Goal: Information Seeking & Learning: Learn about a topic

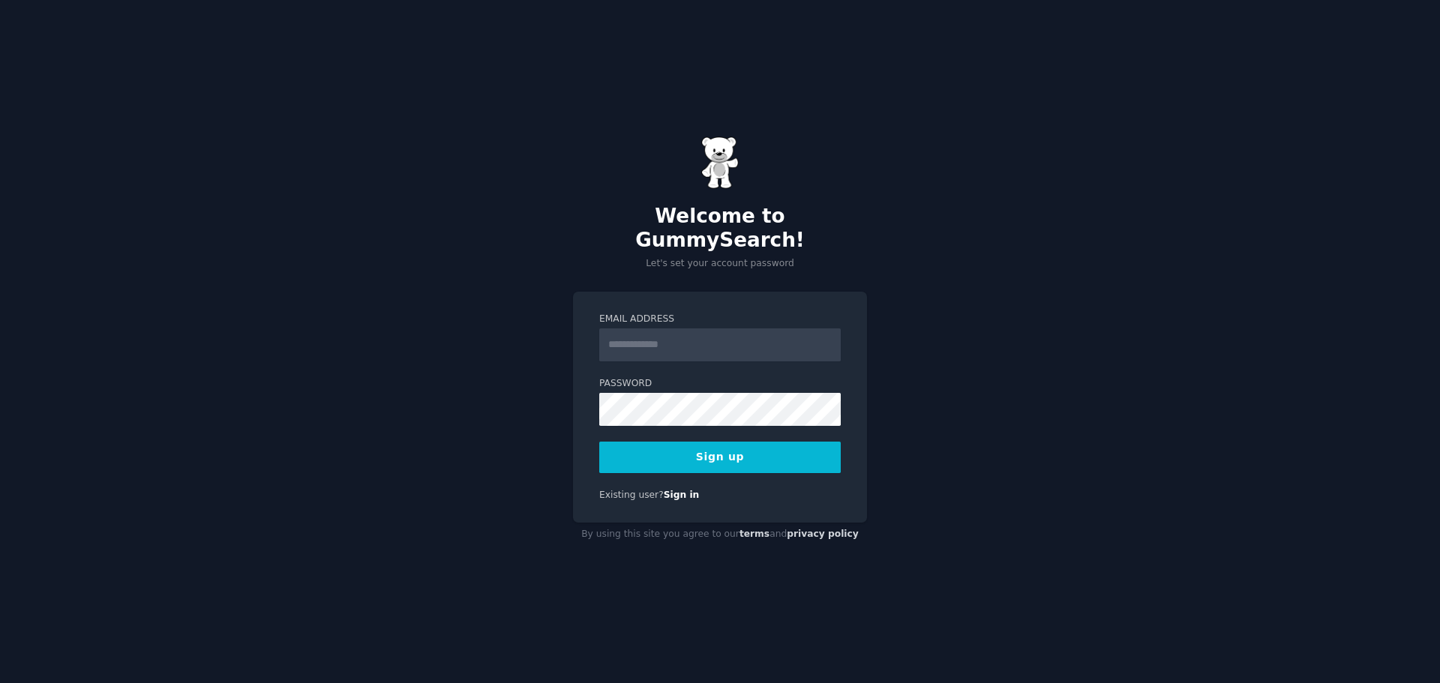
click at [621, 329] on input "Email Address" at bounding box center [719, 344] width 241 height 33
type input "**********"
click at [676, 490] on link "Sign in" at bounding box center [682, 495] width 36 height 10
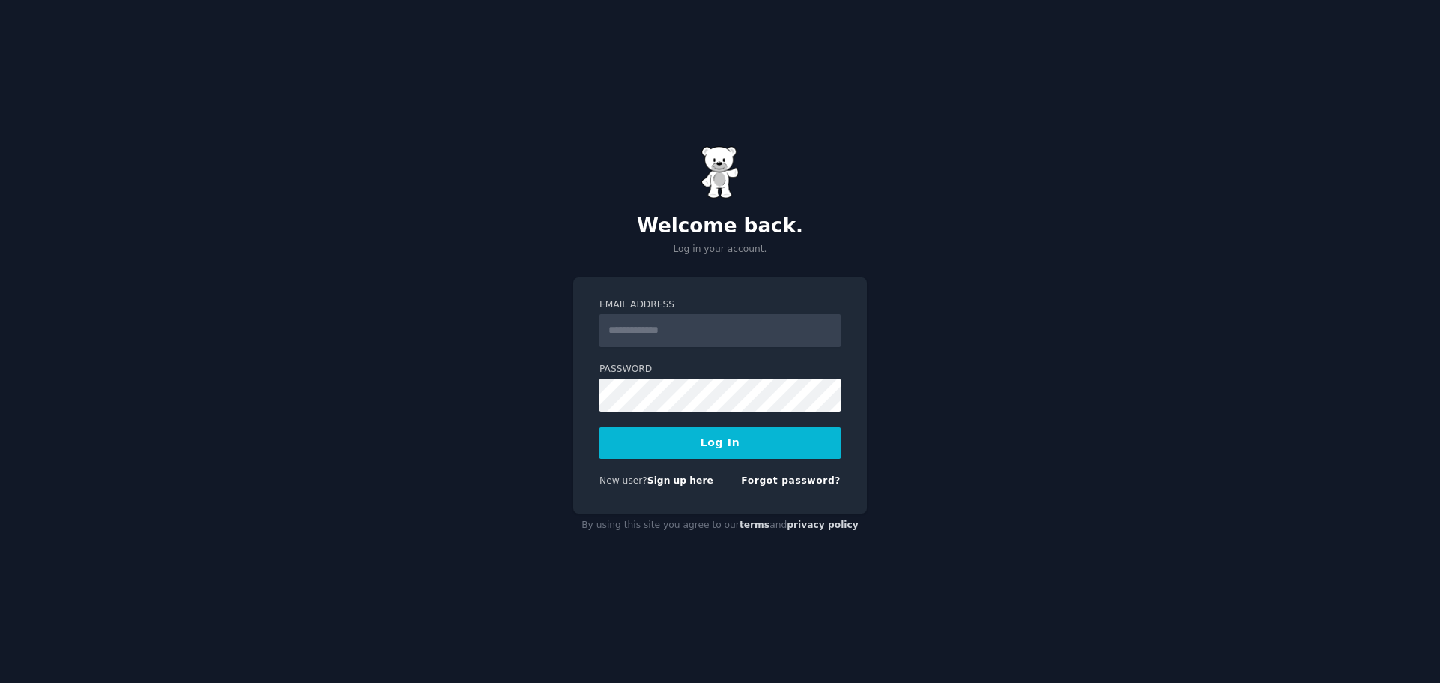
click at [650, 322] on input "Email Address" at bounding box center [719, 330] width 241 height 33
type input "**********"
click at [678, 450] on button "Log In" at bounding box center [719, 442] width 241 height 31
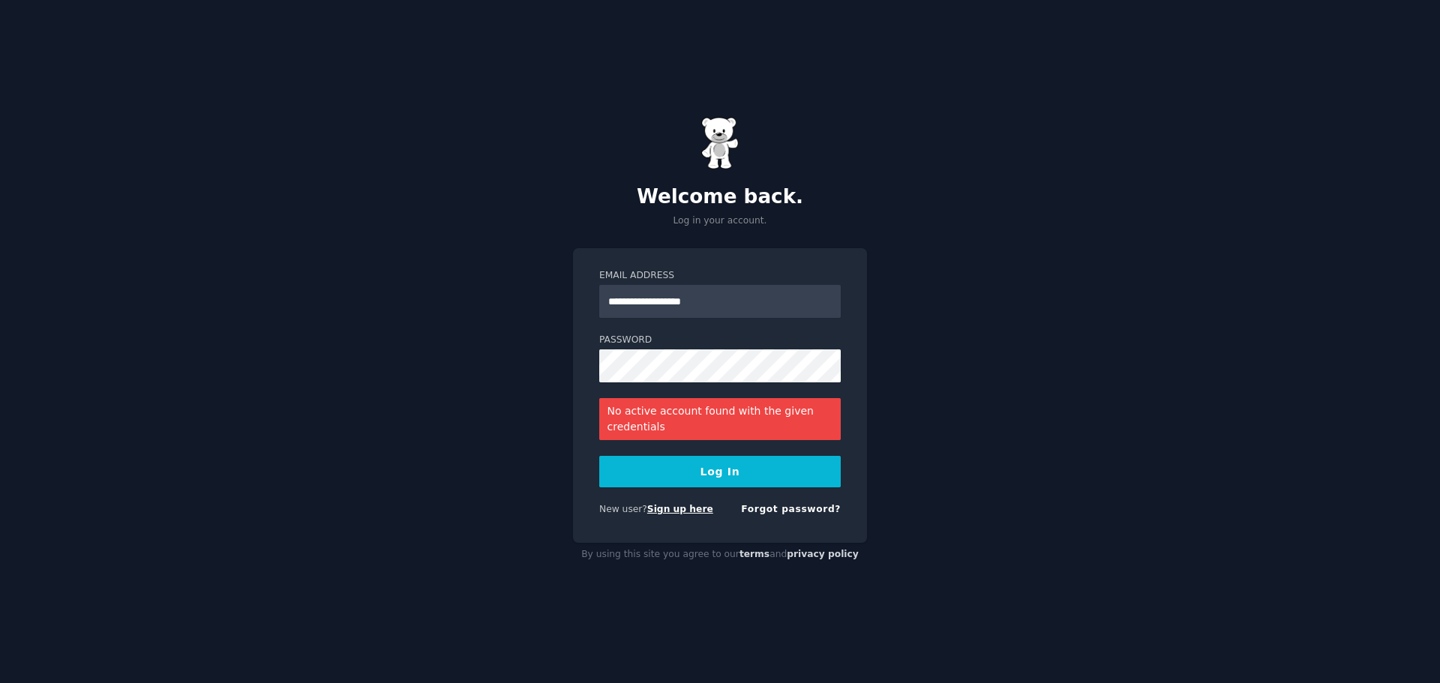
click at [670, 513] on link "Sign up here" at bounding box center [680, 509] width 66 height 10
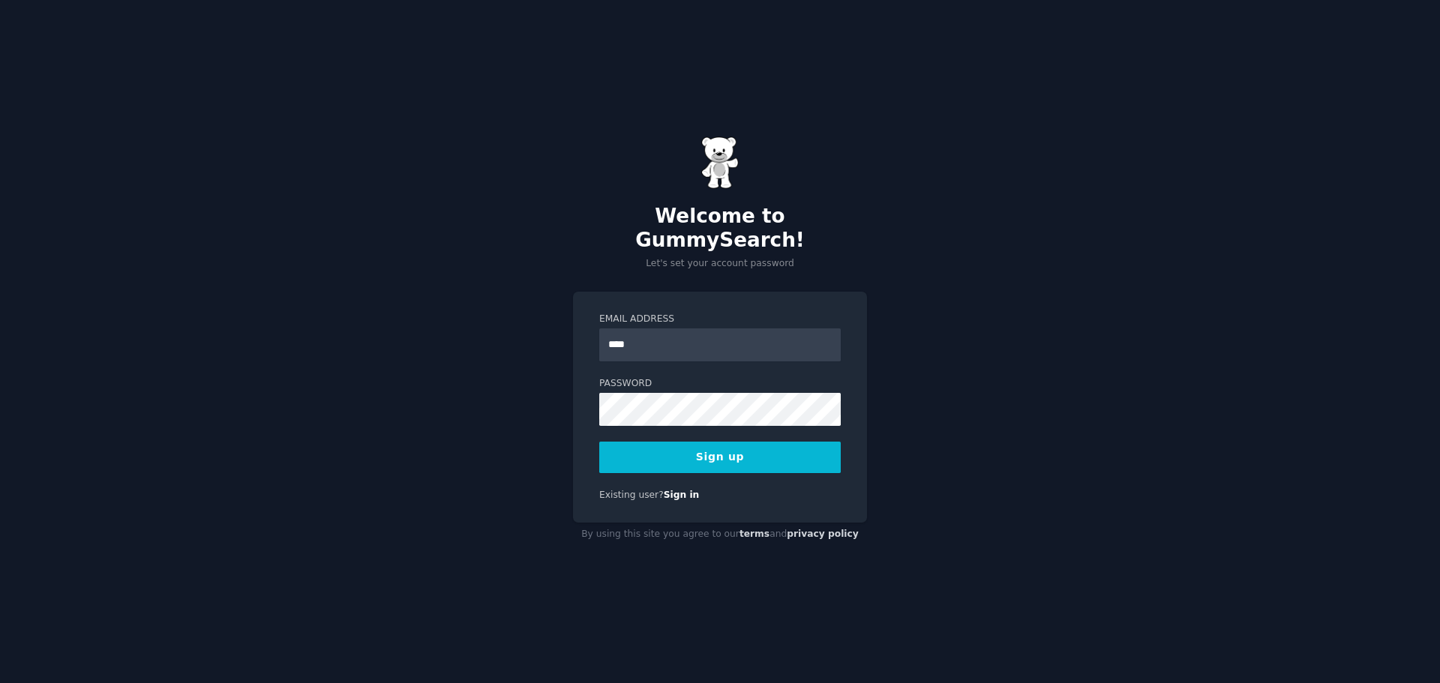
type input "**********"
click at [706, 447] on button "Sign up" at bounding box center [719, 457] width 241 height 31
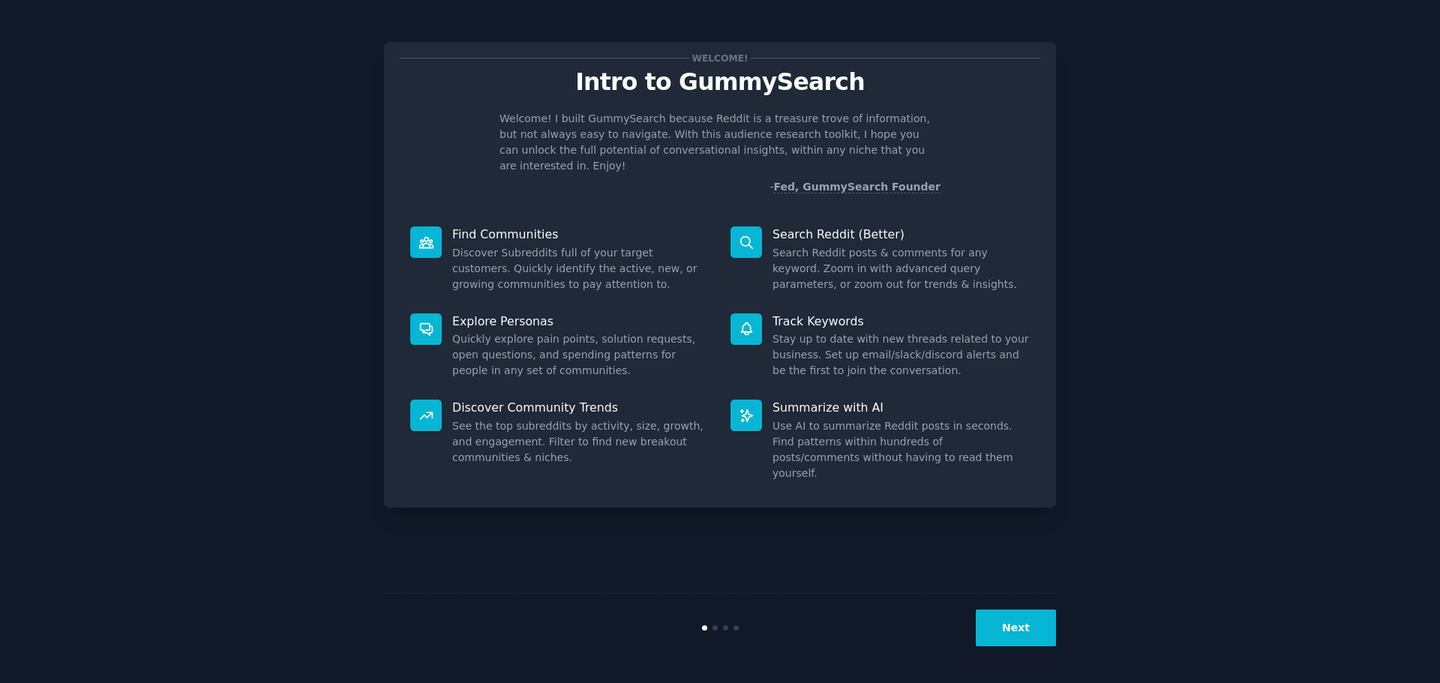
click at [1015, 620] on button "Next" at bounding box center [1016, 628] width 80 height 37
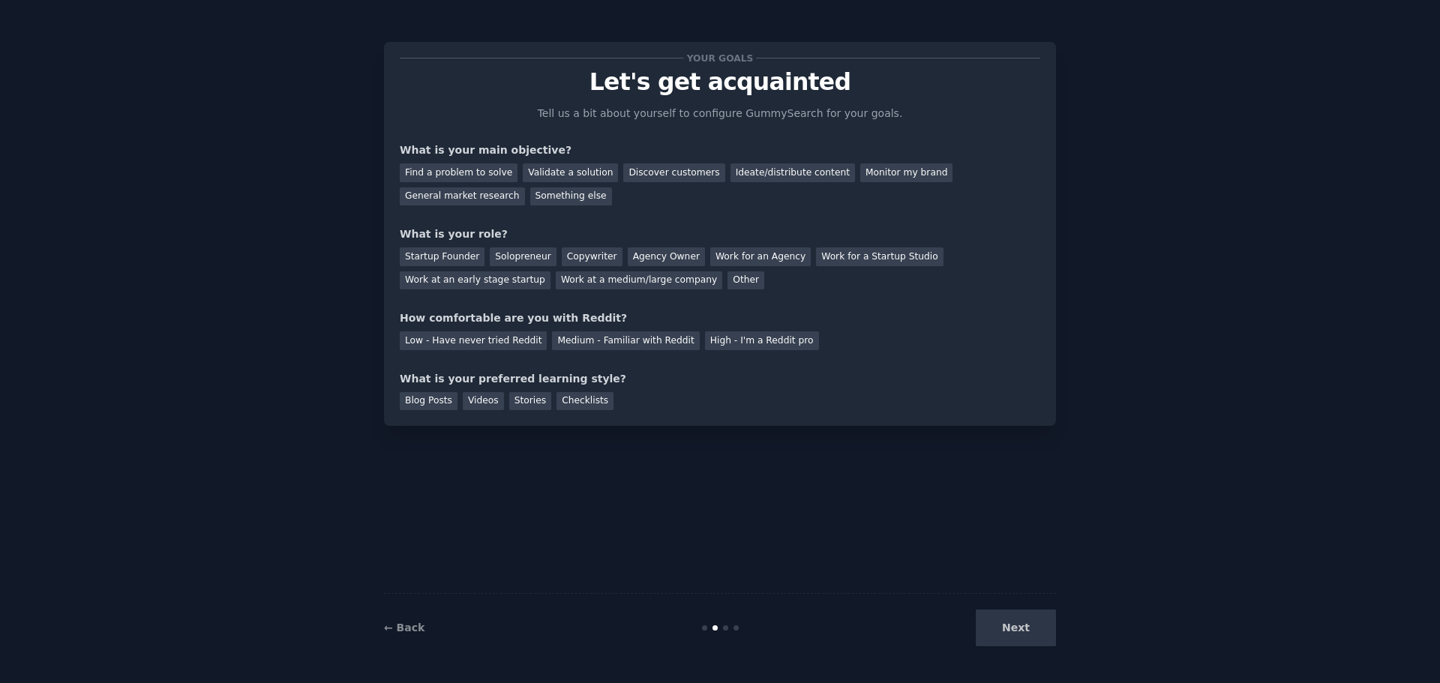
click at [1012, 625] on div "Next" at bounding box center [944, 628] width 224 height 37
click at [652, 169] on div "Discover customers" at bounding box center [673, 172] width 101 height 19
click at [743, 283] on div "Other" at bounding box center [745, 280] width 37 height 19
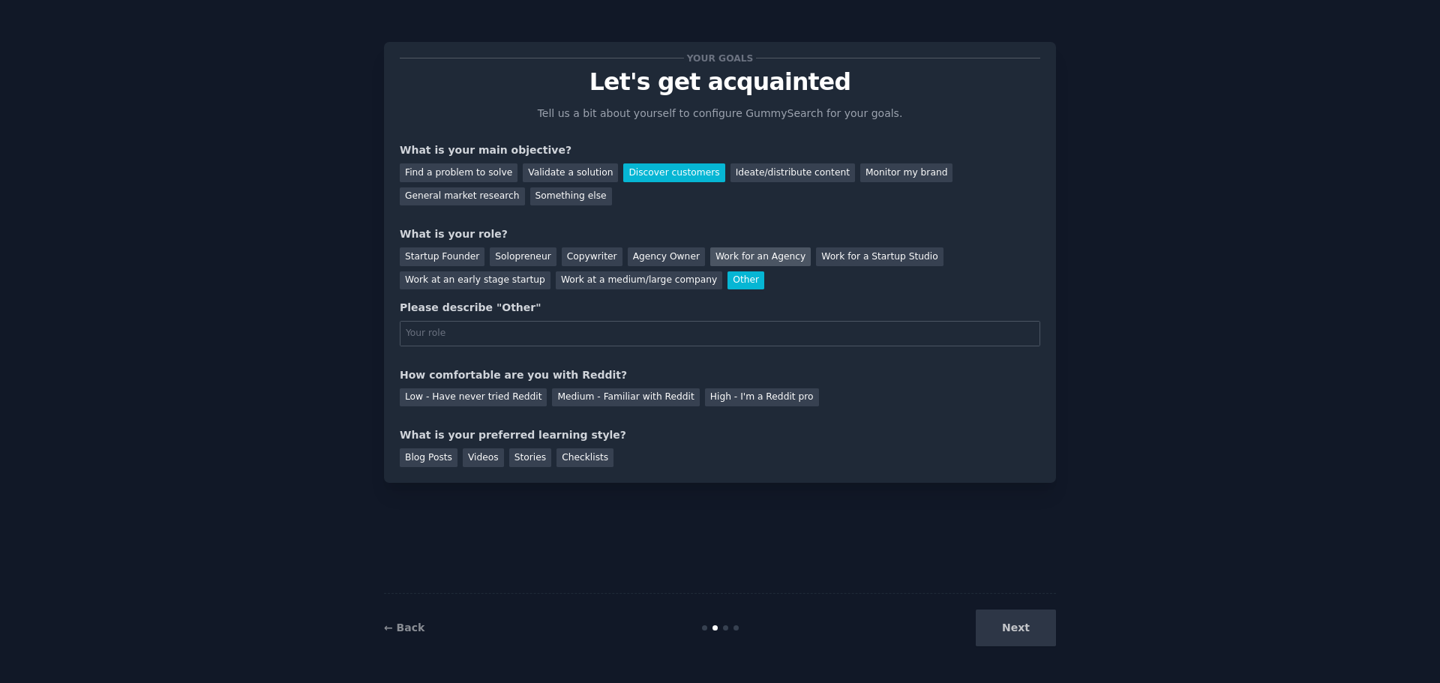
click at [742, 262] on div "Work for an Agency" at bounding box center [760, 256] width 100 height 19
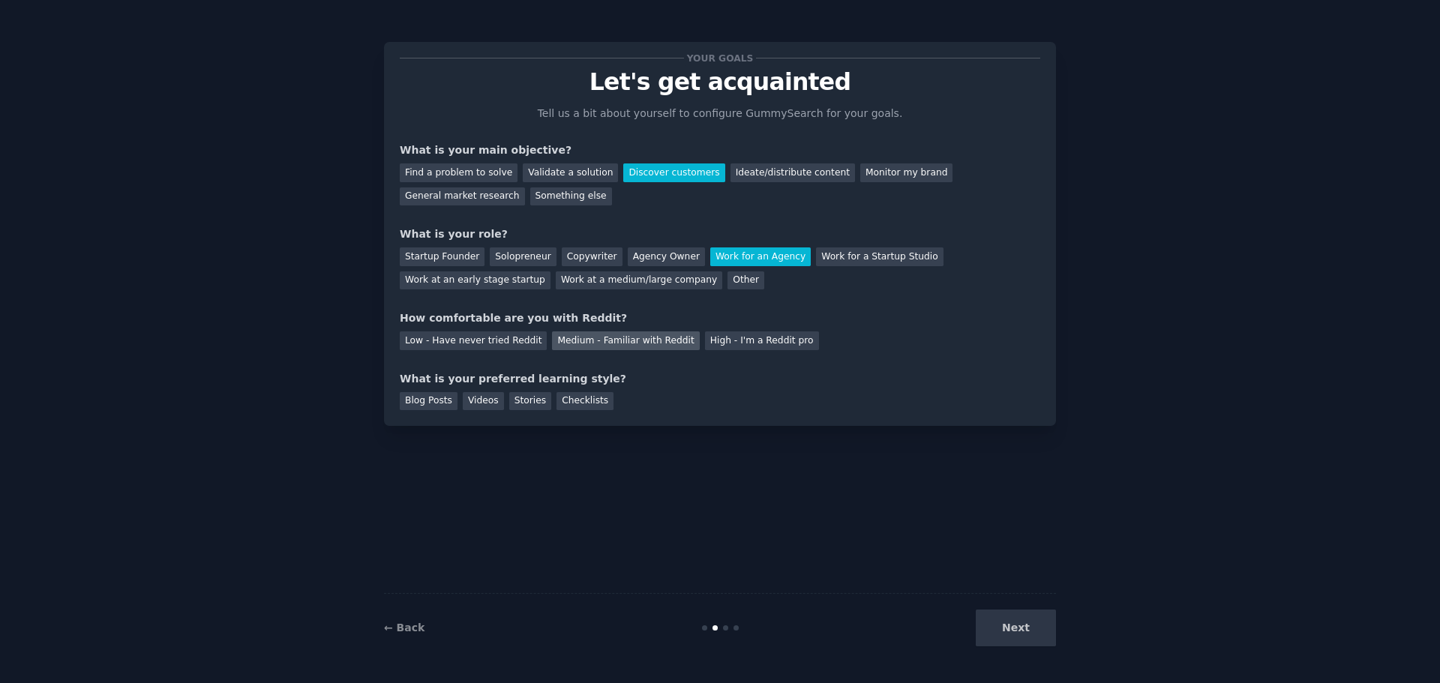
click at [589, 341] on div "Medium - Familiar with Reddit" at bounding box center [625, 340] width 147 height 19
click at [566, 403] on div "Checklists" at bounding box center [584, 401] width 57 height 19
click at [998, 641] on button "Next" at bounding box center [1016, 628] width 80 height 37
click at [1033, 635] on div "Next" at bounding box center [944, 628] width 224 height 37
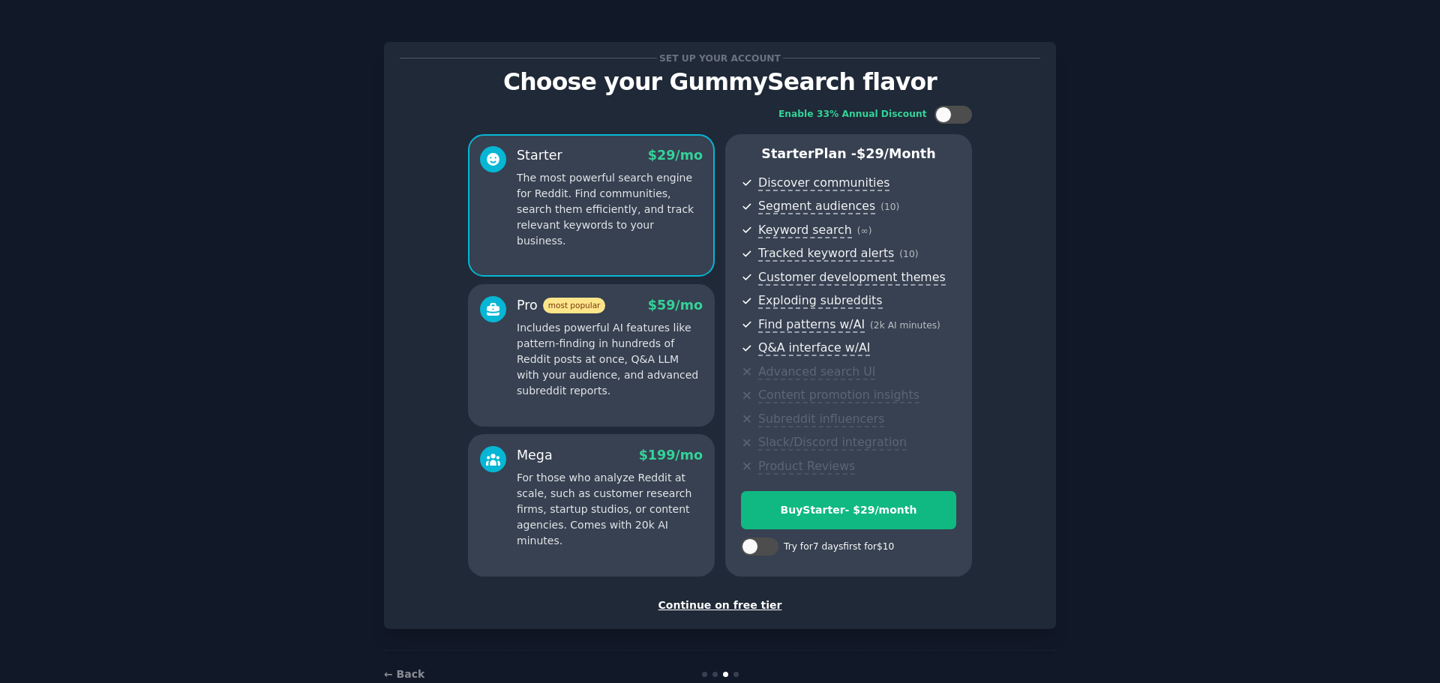
click at [695, 606] on div "Continue on free tier" at bounding box center [720, 606] width 640 height 16
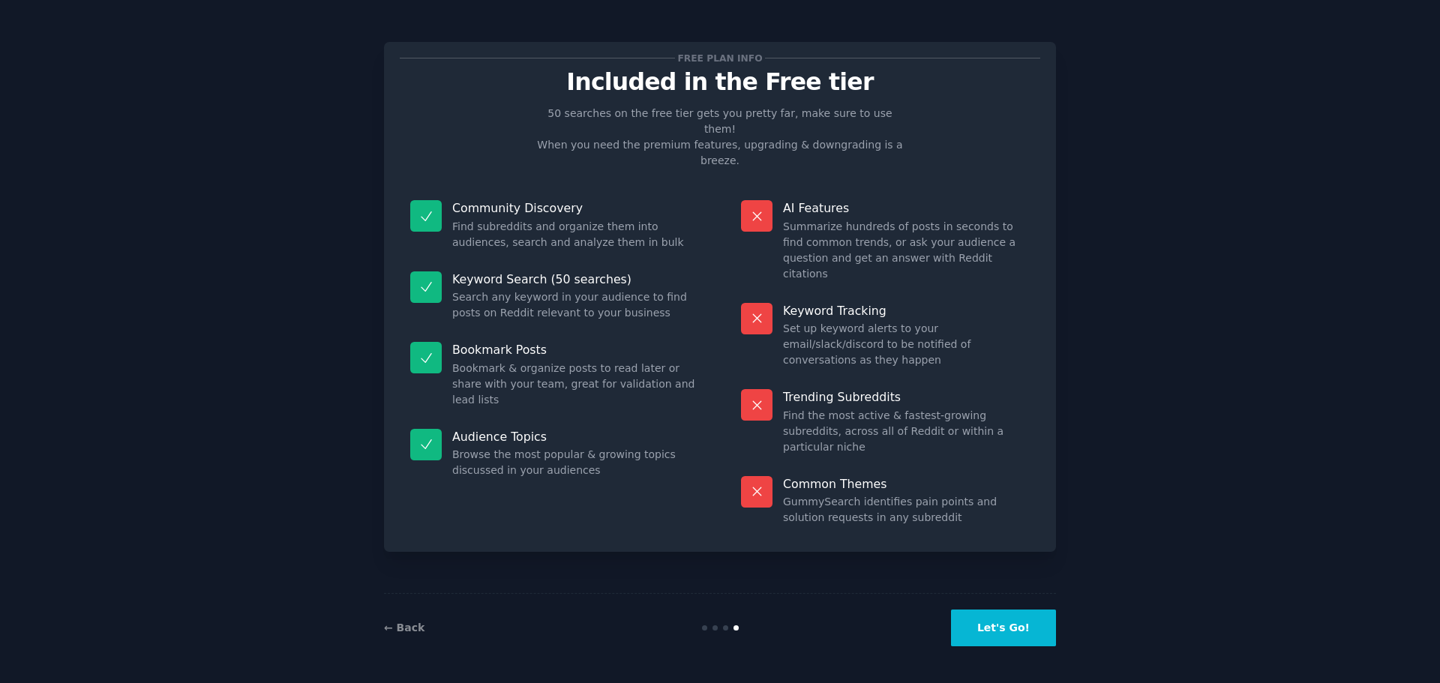
click at [1027, 637] on button "Let's Go!" at bounding box center [1003, 628] width 105 height 37
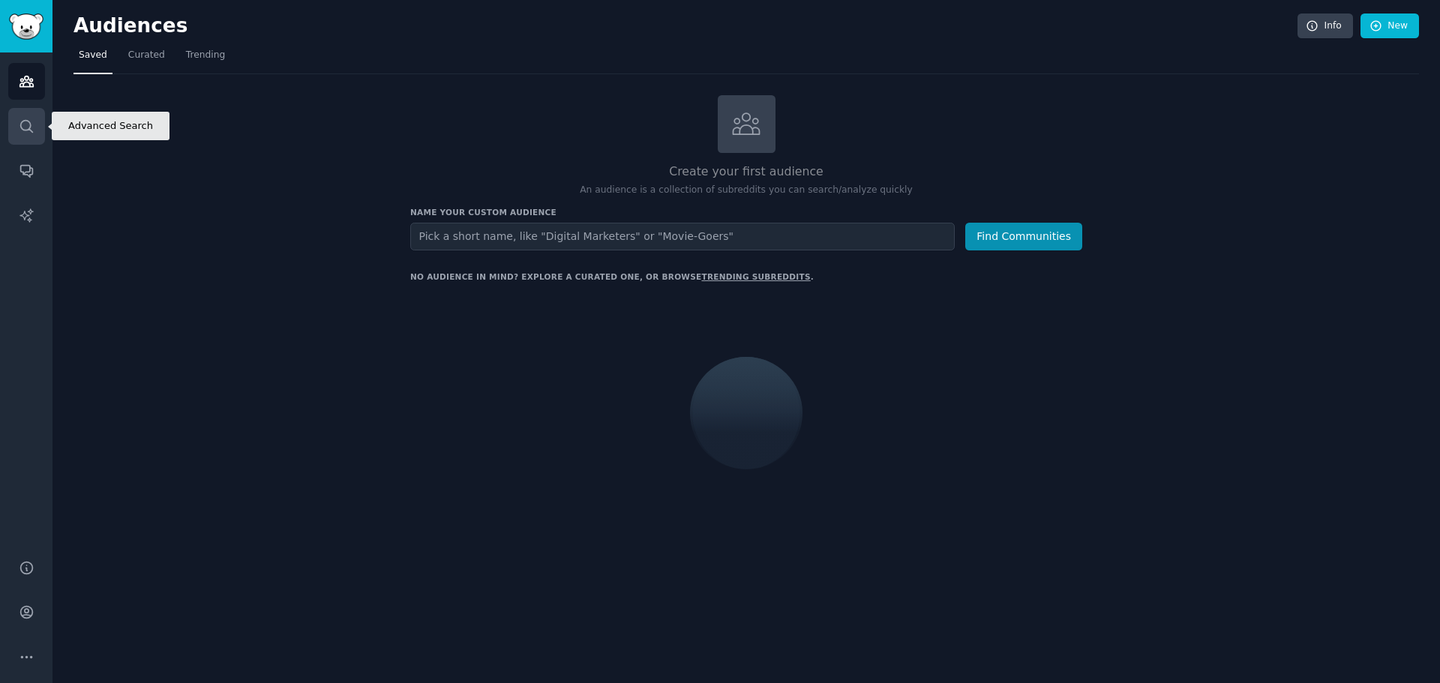
click at [16, 124] on link "Search" at bounding box center [26, 126] width 37 height 37
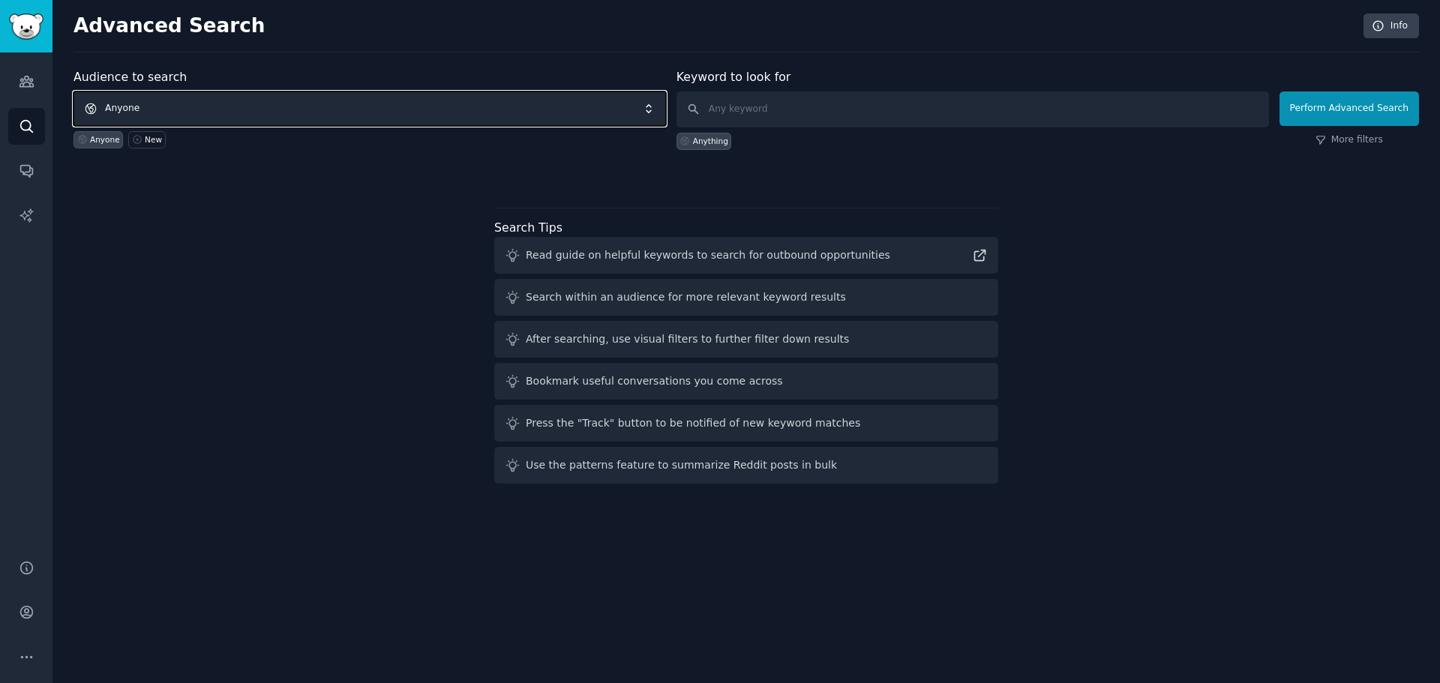
click at [118, 109] on span "Anyone" at bounding box center [369, 108] width 592 height 34
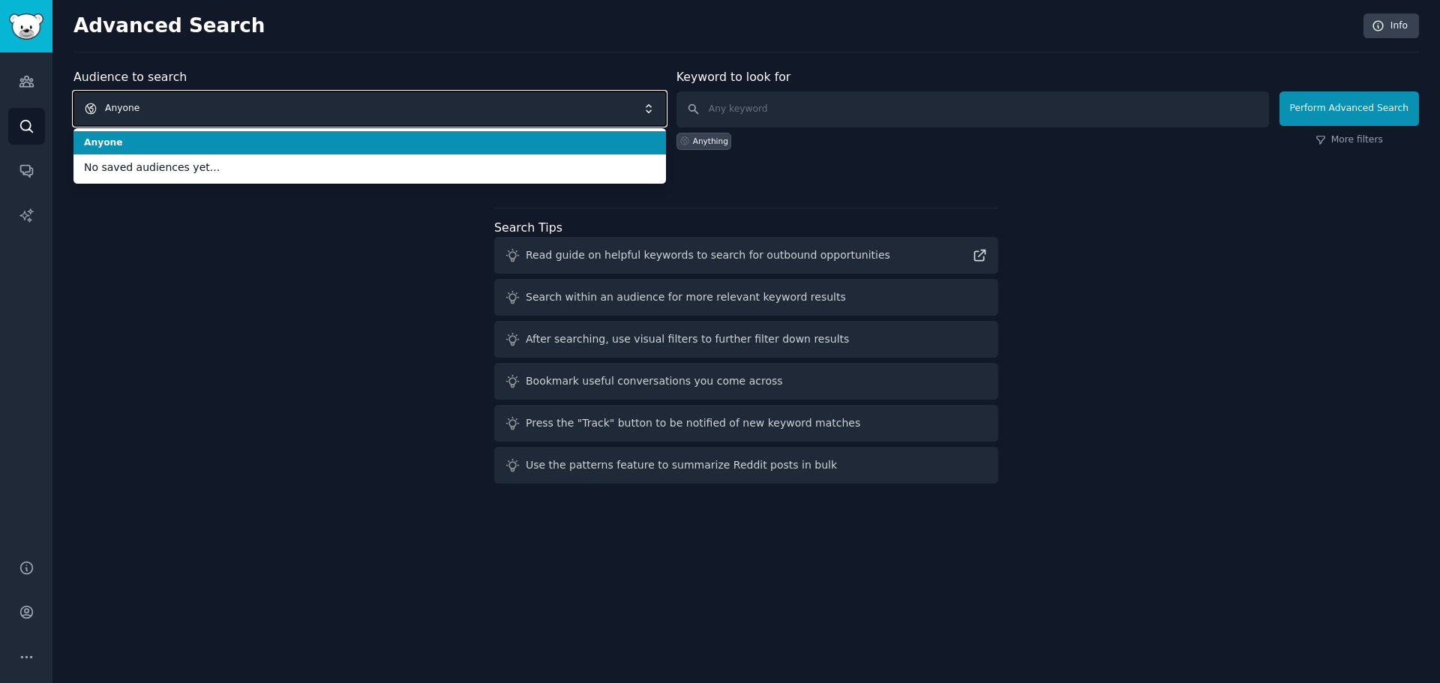
click at [118, 109] on span "Anyone" at bounding box center [369, 108] width 592 height 34
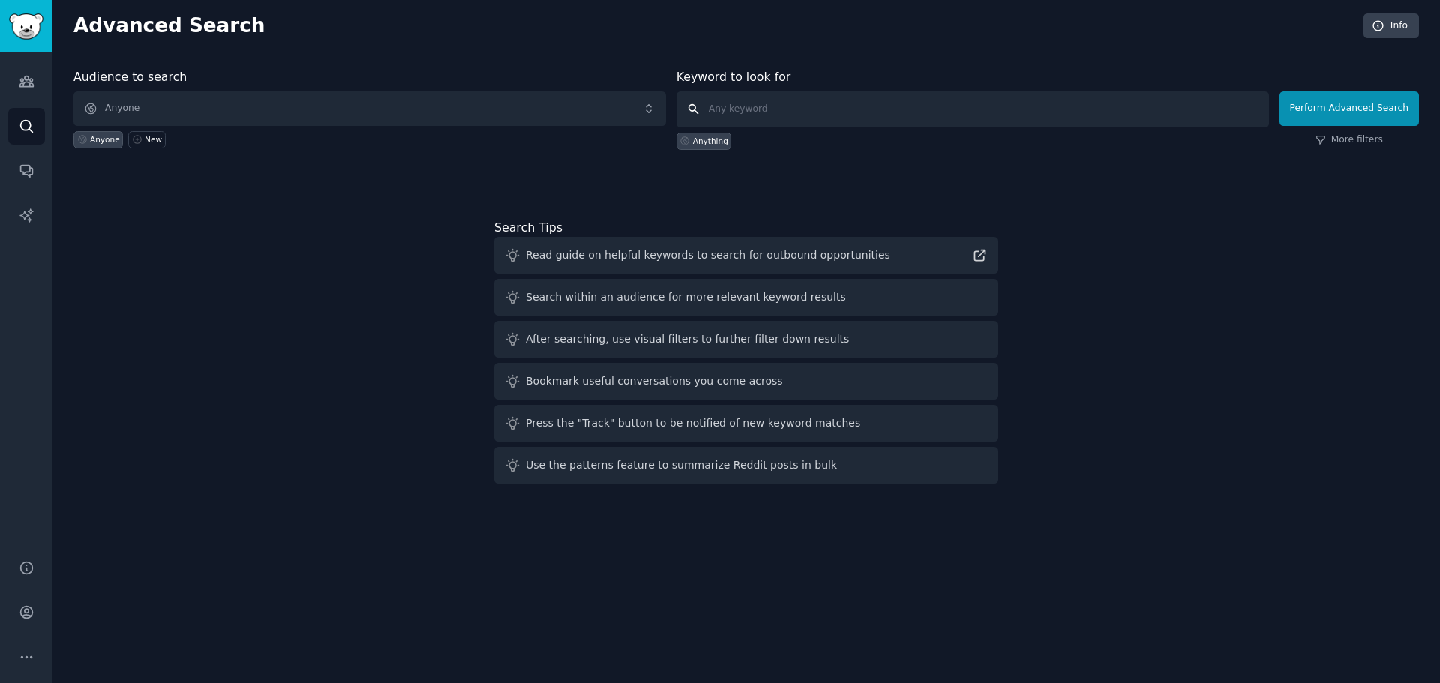
click at [737, 114] on input "text" at bounding box center [972, 109] width 592 height 36
click at [26, 91] on link "Audiences" at bounding box center [26, 81] width 37 height 37
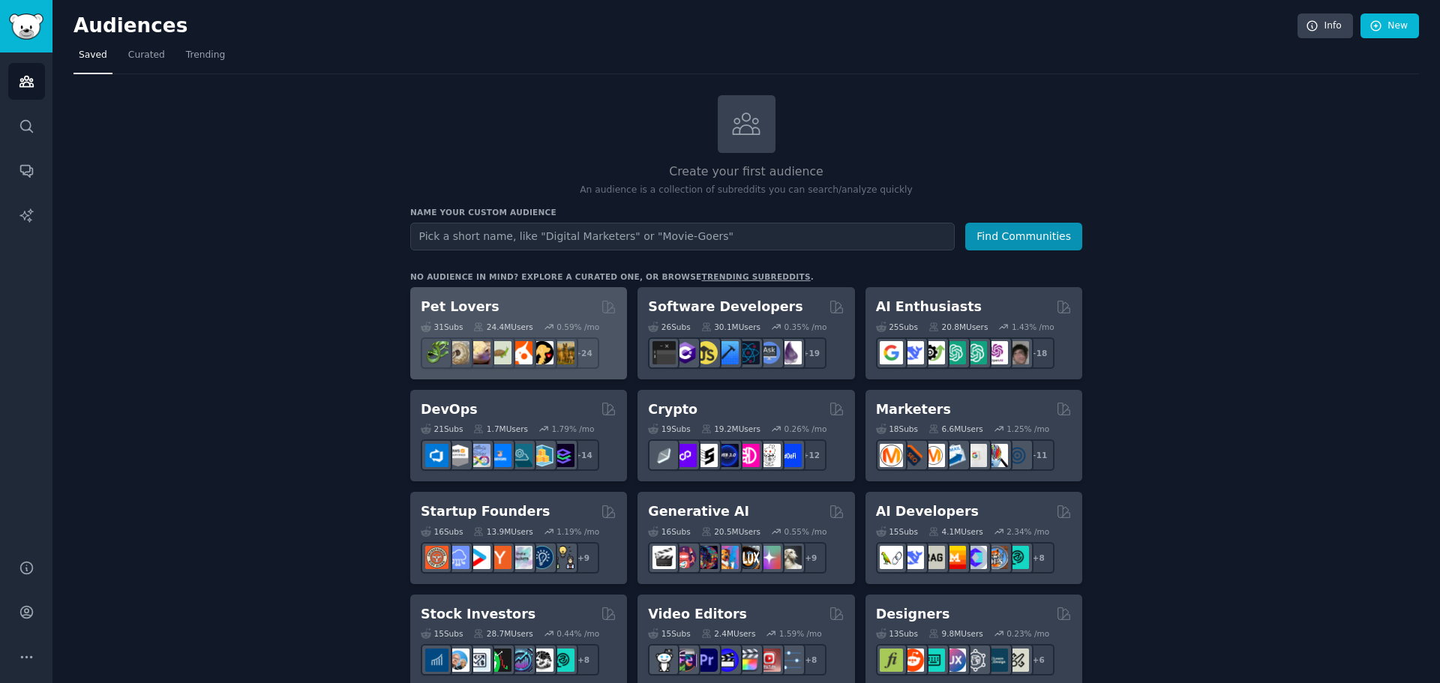
click at [454, 307] on h2 "Pet Lovers" at bounding box center [460, 307] width 79 height 19
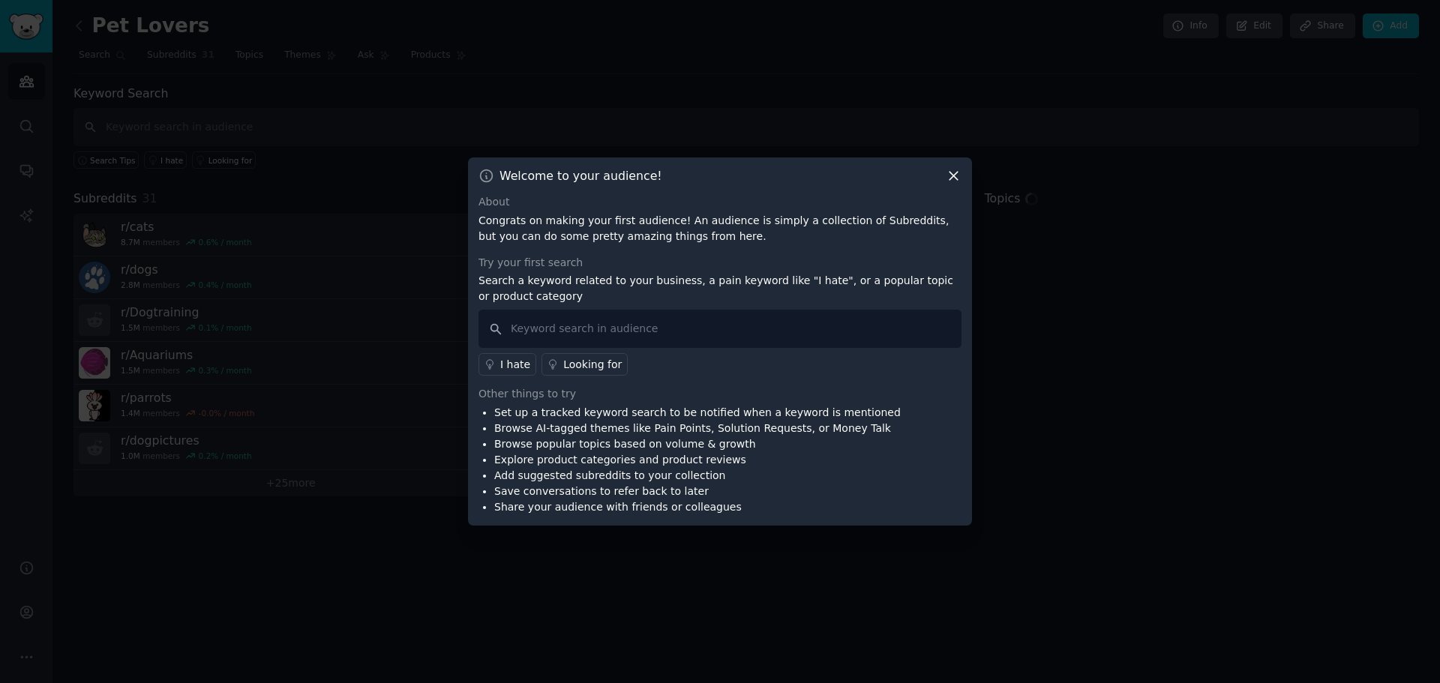
click at [952, 172] on icon at bounding box center [954, 176] width 16 height 16
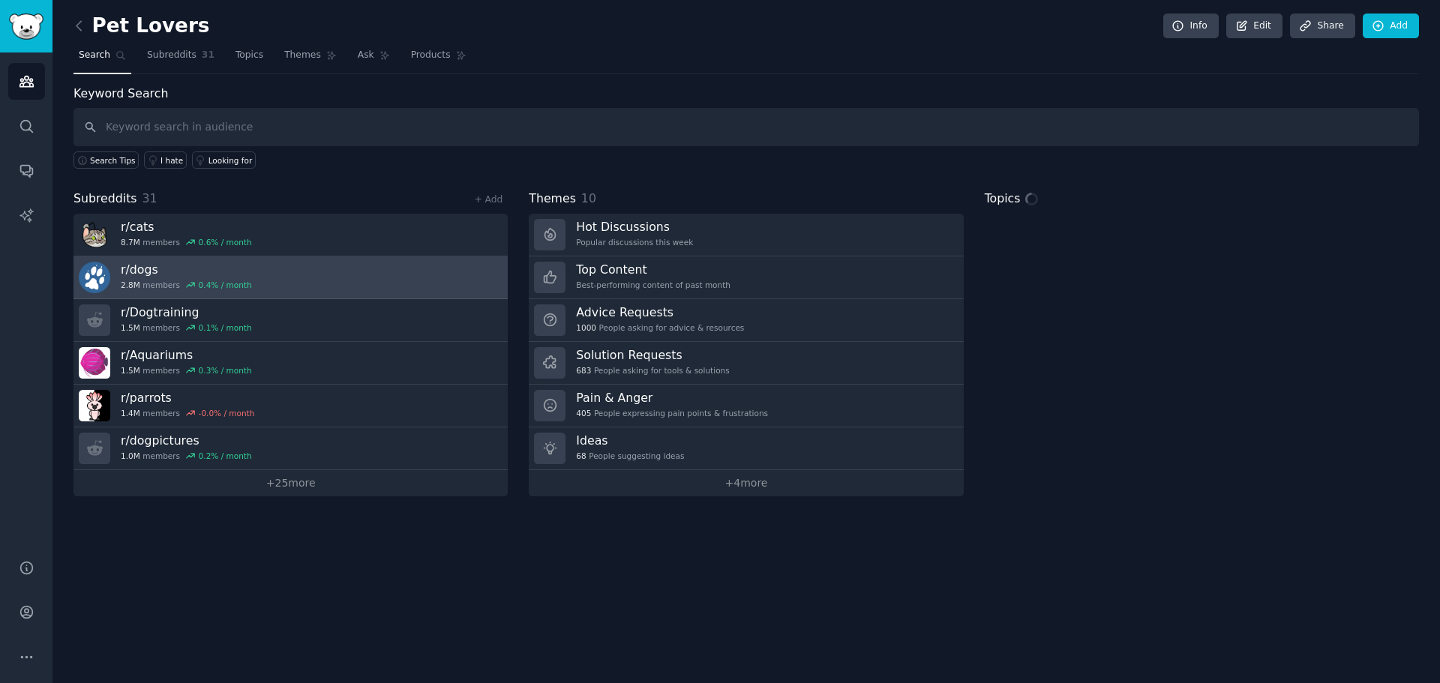
click at [320, 282] on link "r/ dogs 2.8M members 0.4 % / month" at bounding box center [290, 277] width 434 height 43
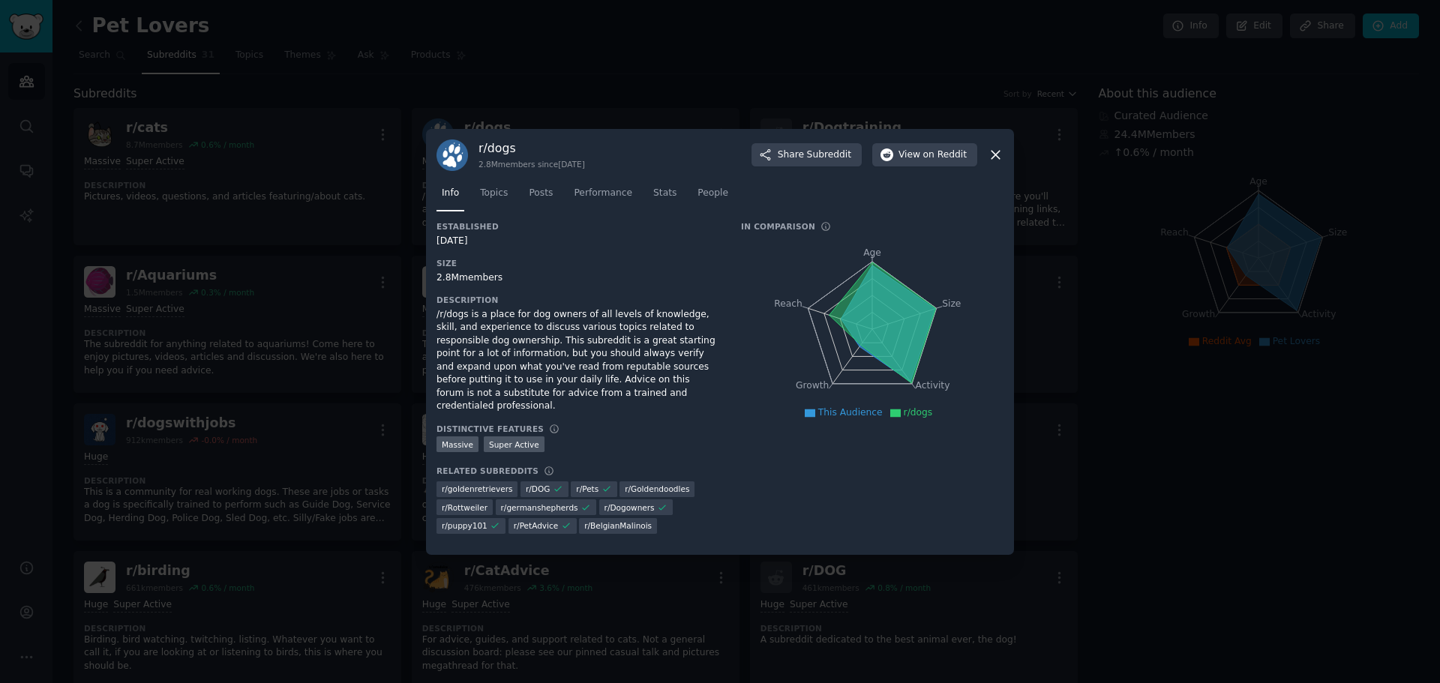
click at [995, 153] on icon at bounding box center [996, 155] width 16 height 16
